Goal: Task Accomplishment & Management: Use online tool/utility

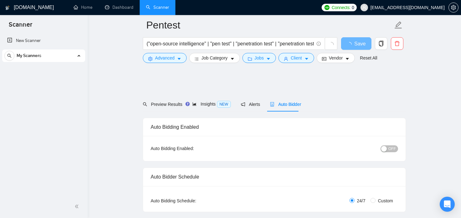
scroll to position [380, 0]
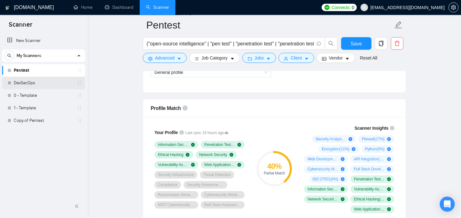
click at [17, 82] on link "DevSecOps" at bounding box center [44, 83] width 60 height 13
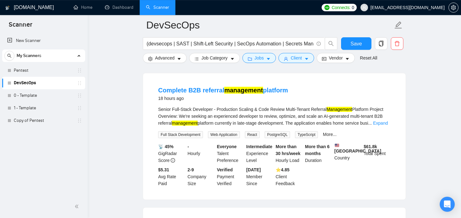
scroll to position [45, 0]
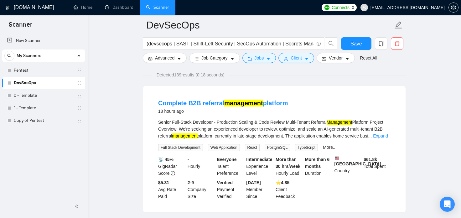
click at [295, 88] on div "Complete B2B referral management platform 18 hours ago Senior Full-Stack Develo…" at bounding box center [274, 149] width 263 height 126
